Goal: Information Seeking & Learning: Learn about a topic

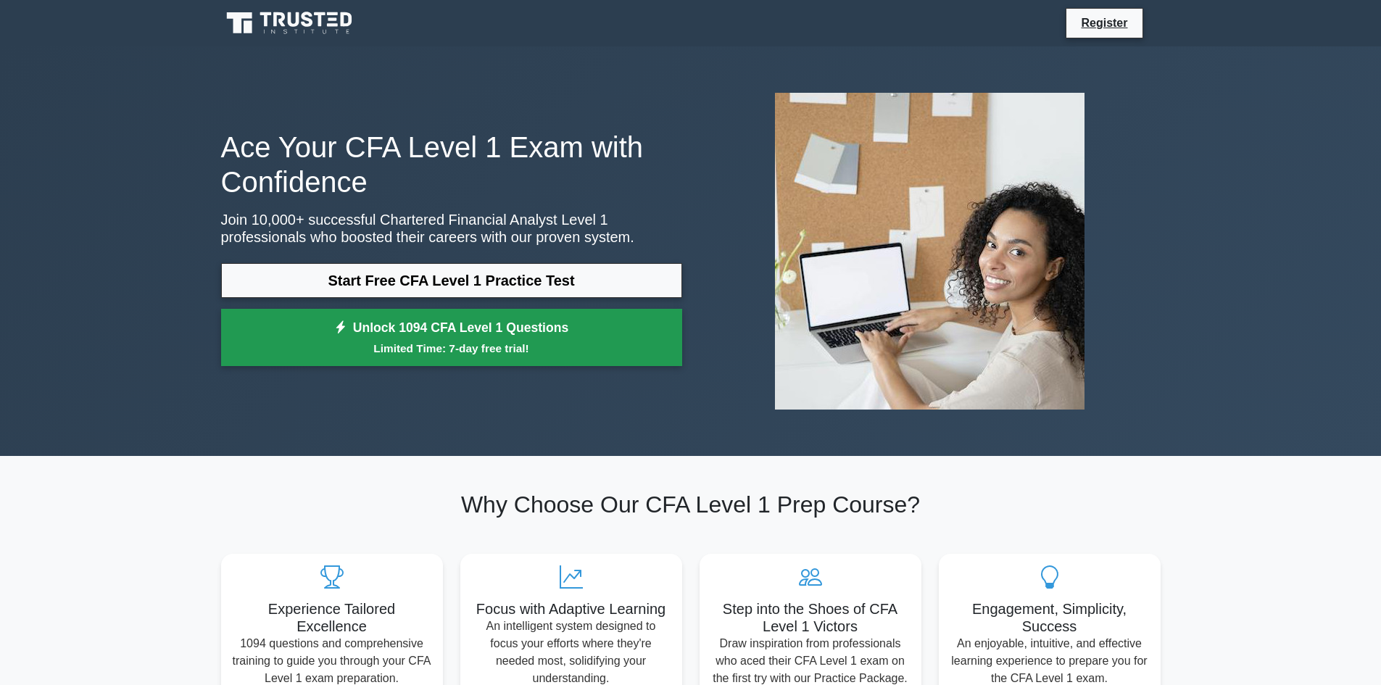
drag, startPoint x: 481, startPoint y: 276, endPoint x: 529, endPoint y: 313, distance: 60.5
click at [481, 276] on link "Start Free CFA Level 1 Practice Test" at bounding box center [451, 280] width 461 height 35
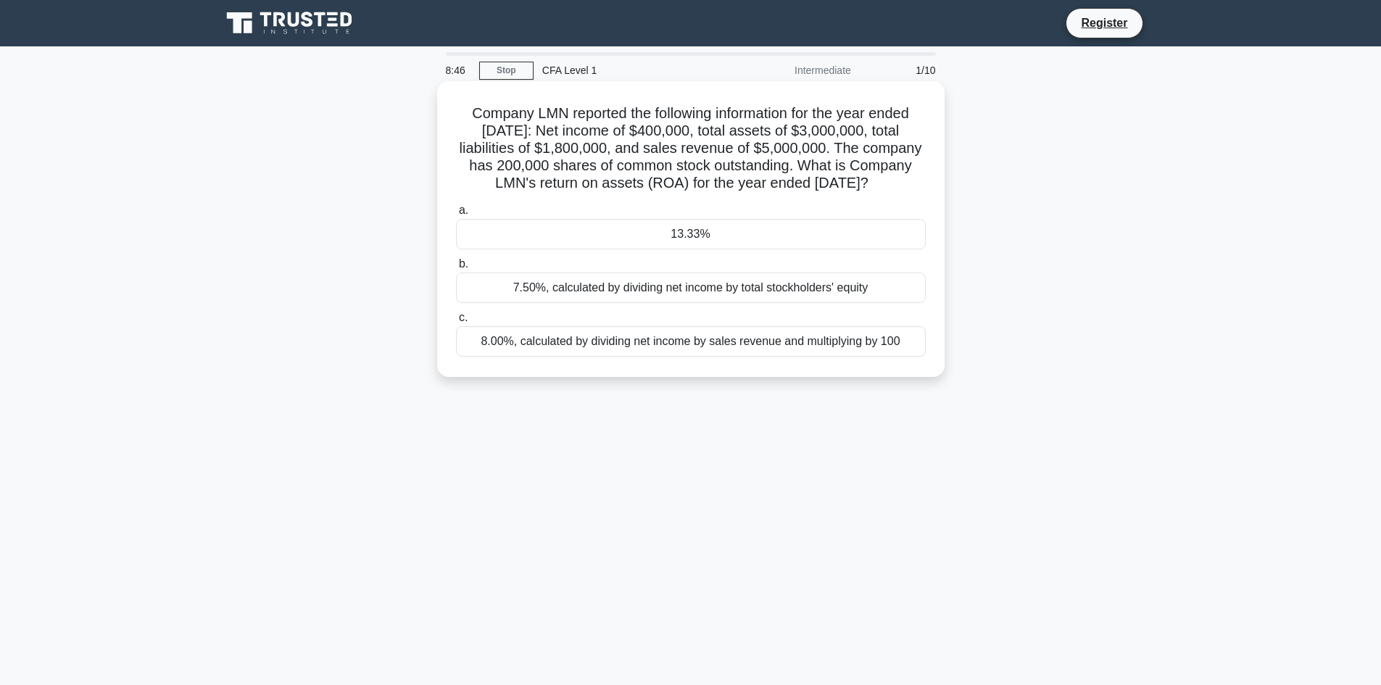
click at [719, 303] on div "7.50%, calculated by dividing net income by total stockholders' equity" at bounding box center [691, 288] width 470 height 30
click at [456, 269] on input "b. 7.50%, calculated by dividing net income by total stockholders' equity" at bounding box center [456, 264] width 0 height 9
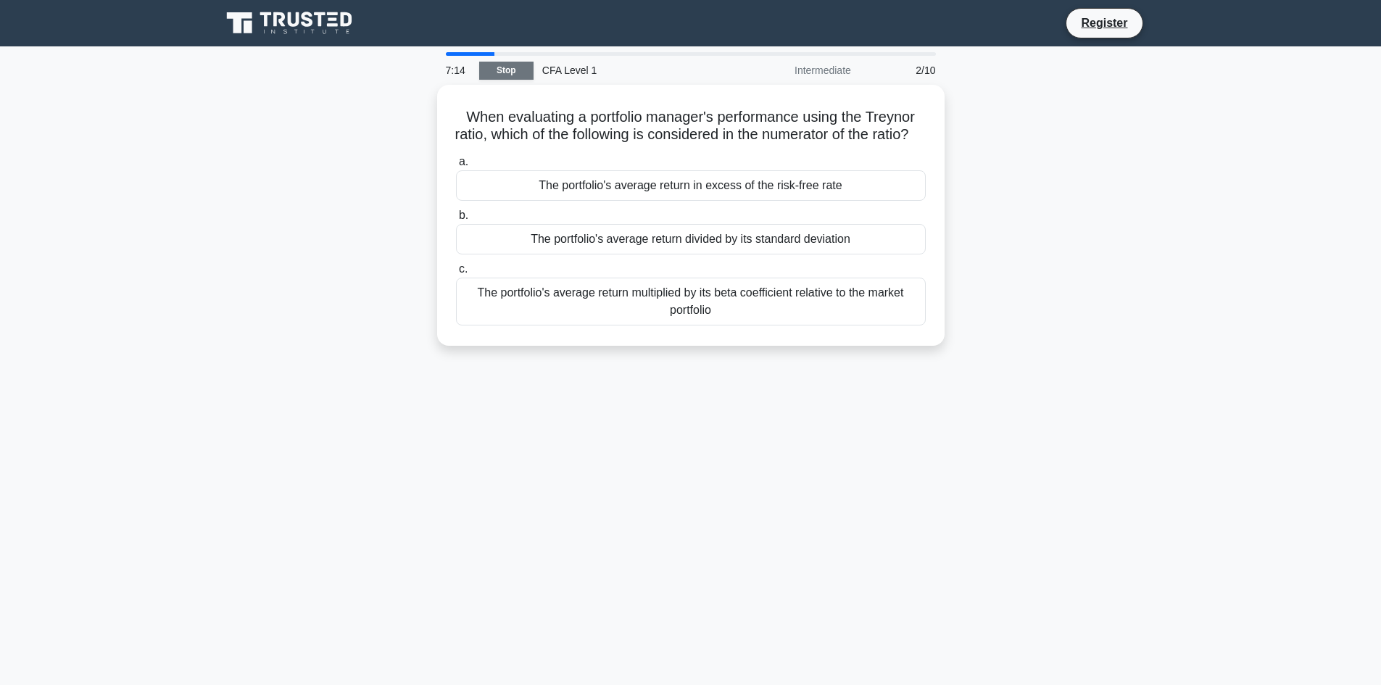
click at [515, 69] on link "Stop" at bounding box center [506, 71] width 54 height 18
